Goal: Task Accomplishment & Management: Manage account settings

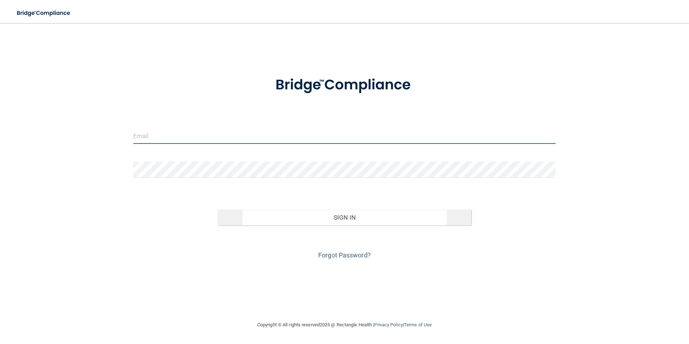
type input "[EMAIL_ADDRESS][DOMAIN_NAME]"
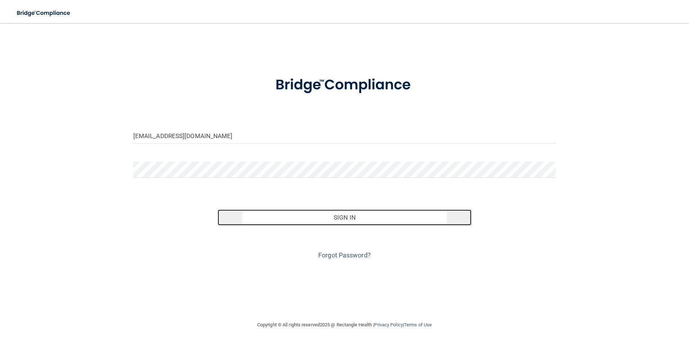
click at [354, 213] on button "Sign In" at bounding box center [345, 217] width 254 height 16
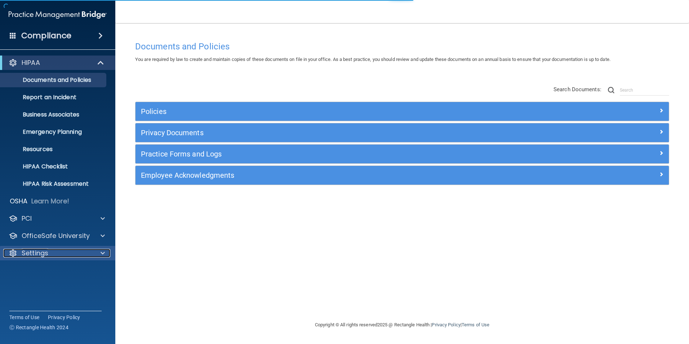
click at [36, 253] on p "Settings" at bounding box center [35, 253] width 27 height 9
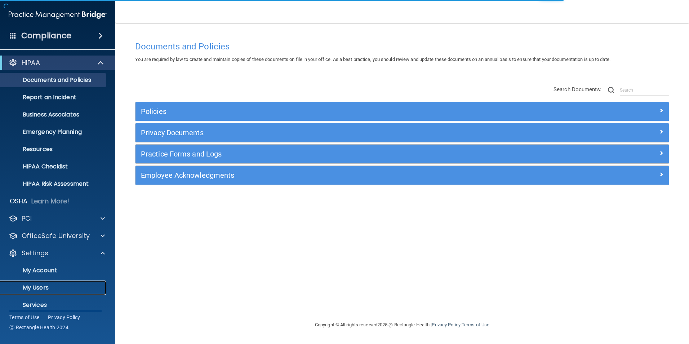
click at [40, 286] on p "My Users" at bounding box center [54, 287] width 98 height 7
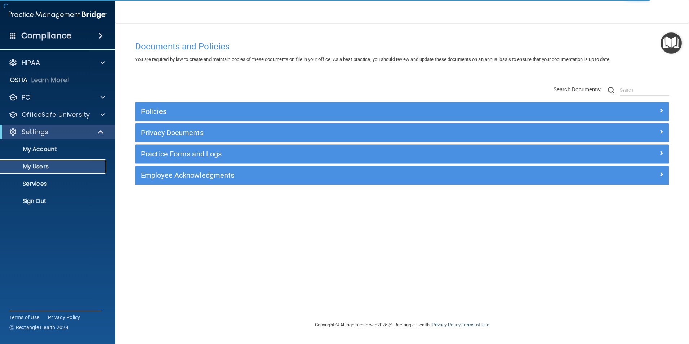
select select "20"
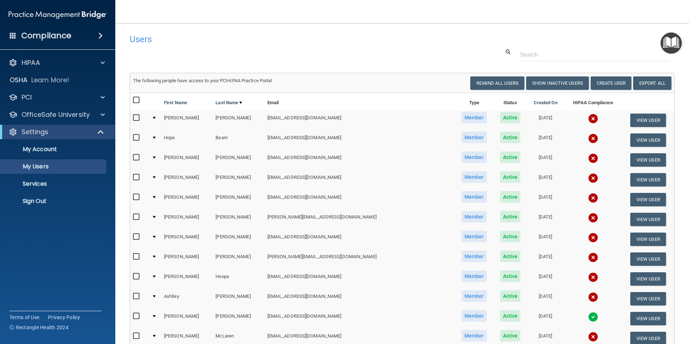
click at [136, 118] on input "checkbox" at bounding box center [137, 118] width 8 height 6
checkbox input "true"
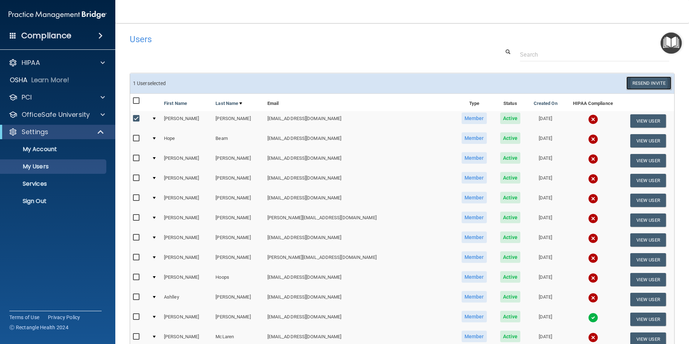
click at [642, 81] on button "Resend Invite" at bounding box center [648, 82] width 45 height 13
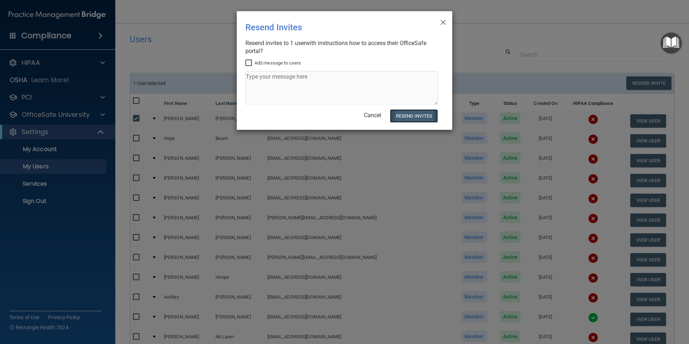
click at [417, 119] on button "Resend Invites" at bounding box center [414, 115] width 48 height 13
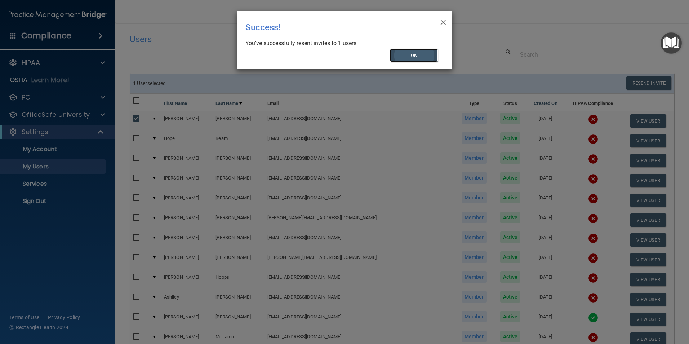
click at [406, 60] on button "OK" at bounding box center [414, 55] width 48 height 13
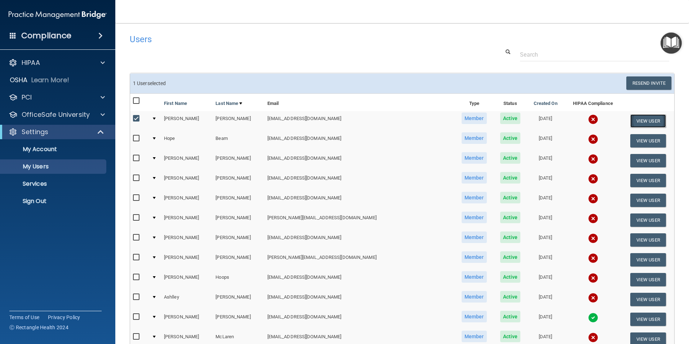
click at [635, 123] on button "View User" at bounding box center [648, 120] width 36 height 13
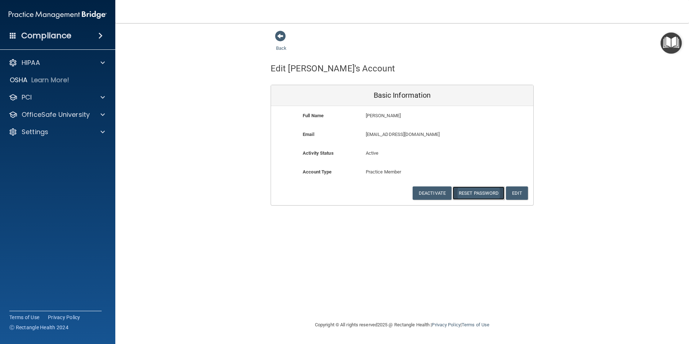
click at [480, 194] on button "Reset Password" at bounding box center [478, 192] width 52 height 13
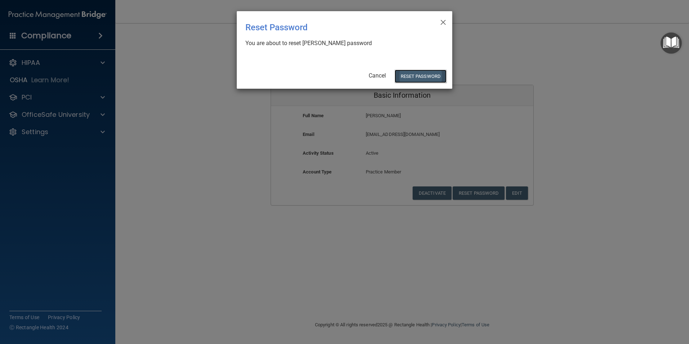
click at [419, 71] on button "Reset Password" at bounding box center [420, 76] width 52 height 13
click at [401, 75] on button "Reset Password" at bounding box center [420, 76] width 52 height 13
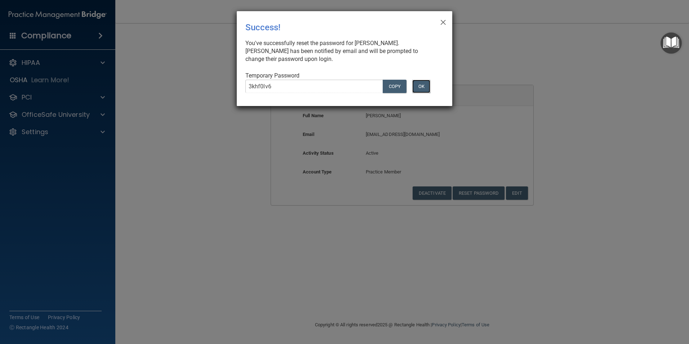
click at [423, 87] on button "OK" at bounding box center [421, 86] width 18 height 13
click at [424, 87] on button "OK" at bounding box center [421, 86] width 18 height 13
